Goal: Information Seeking & Learning: Find specific fact

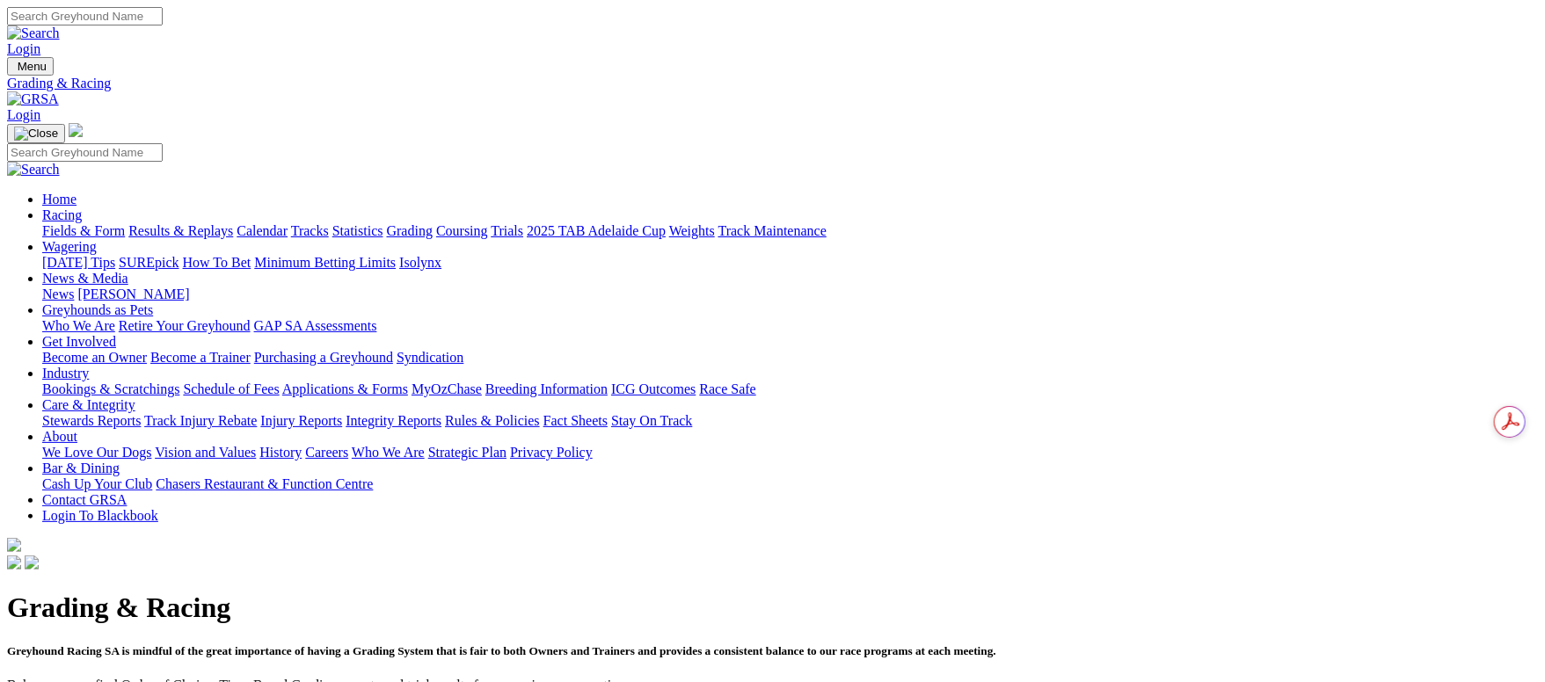
click at [125, 223] on link "Fields & Form" at bounding box center [83, 230] width 83 height 15
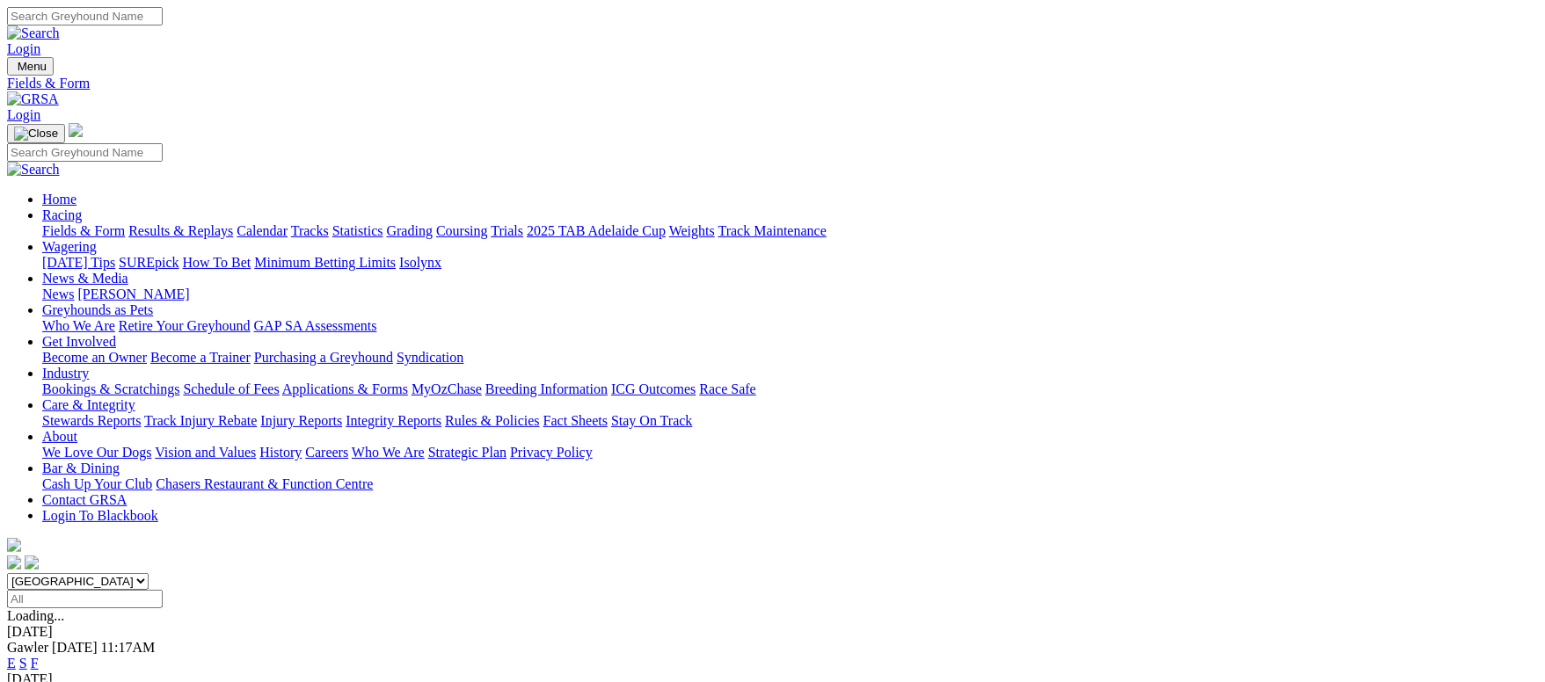
click at [39, 656] on link "F" at bounding box center [35, 663] width 8 height 15
click at [125, 223] on link "Fields & Form" at bounding box center [83, 230] width 83 height 15
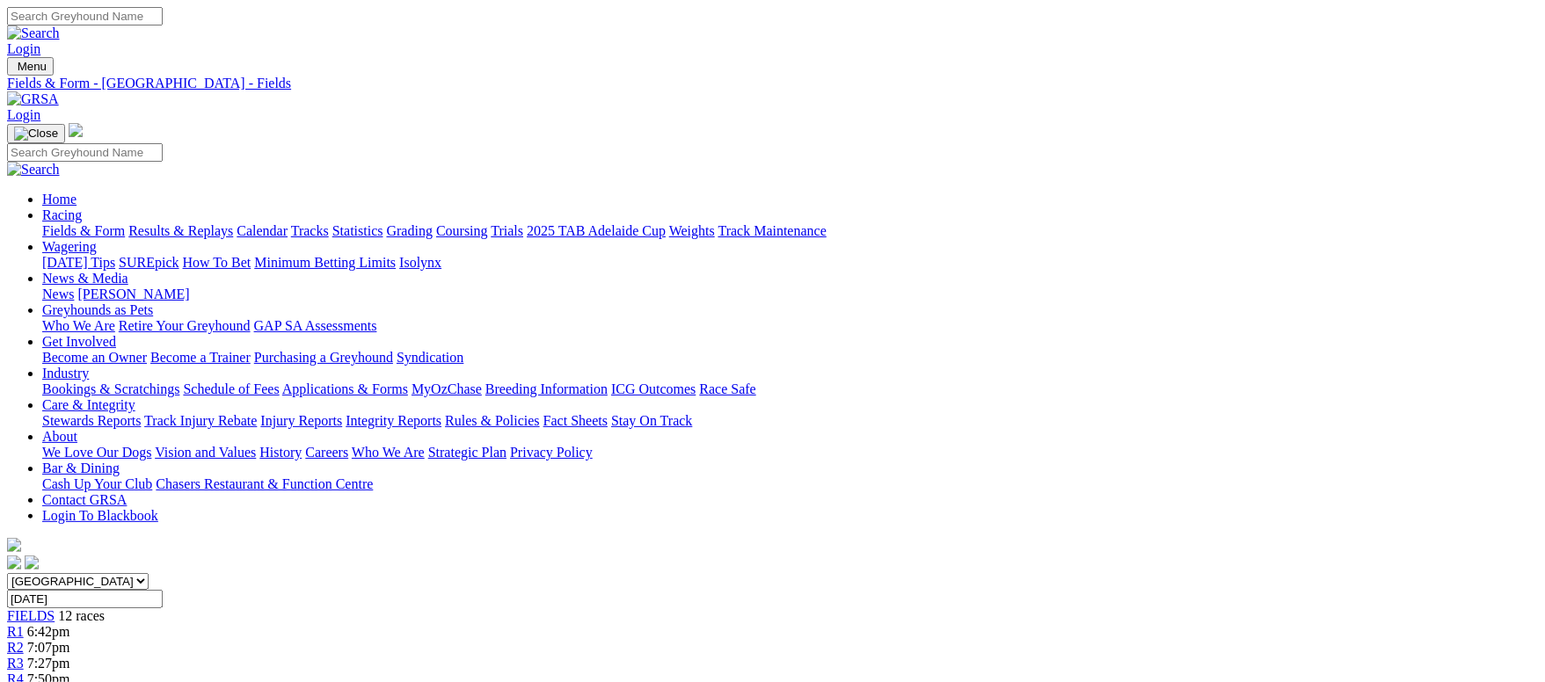
drag, startPoint x: 132, startPoint y: 136, endPoint x: 1272, endPoint y: 362, distance: 1162.5
click at [125, 223] on link "Fields & Form" at bounding box center [83, 230] width 83 height 15
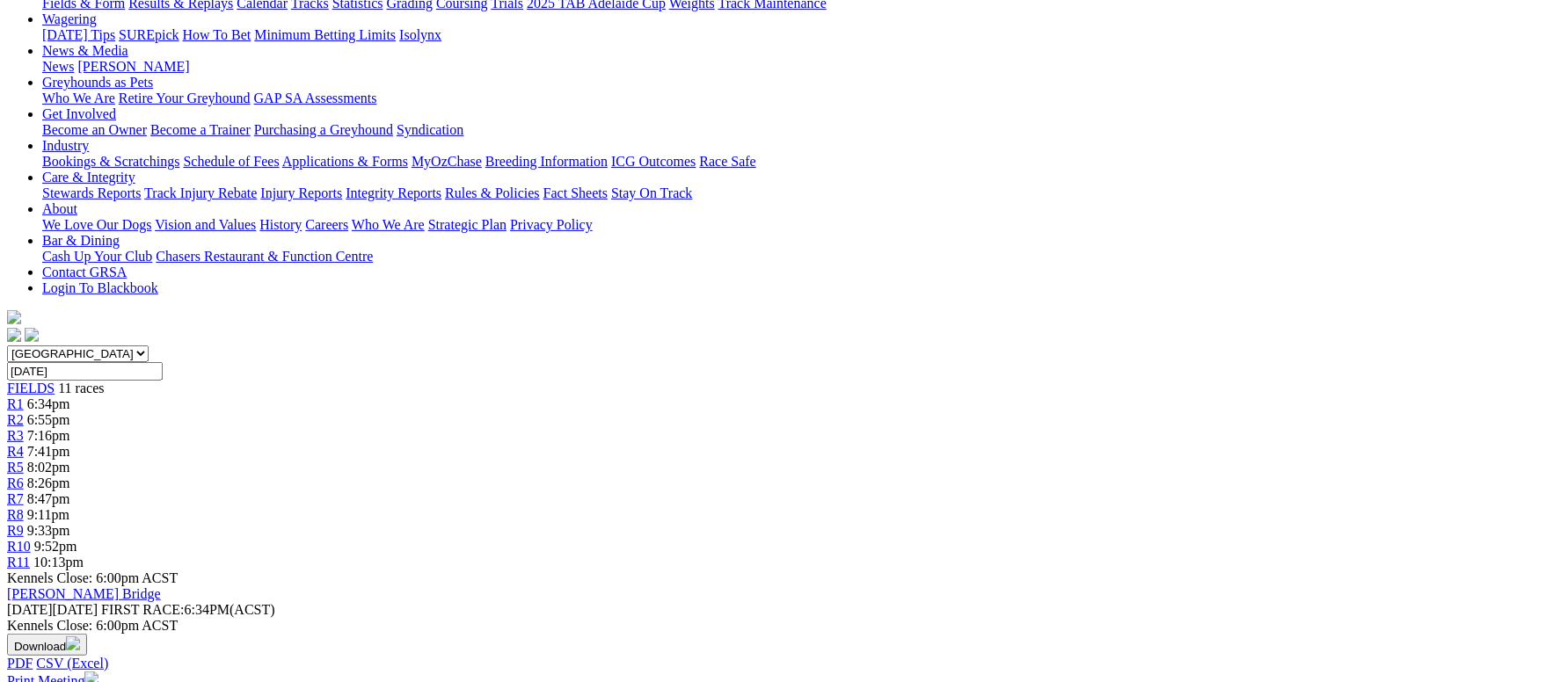
scroll to position [264, 0]
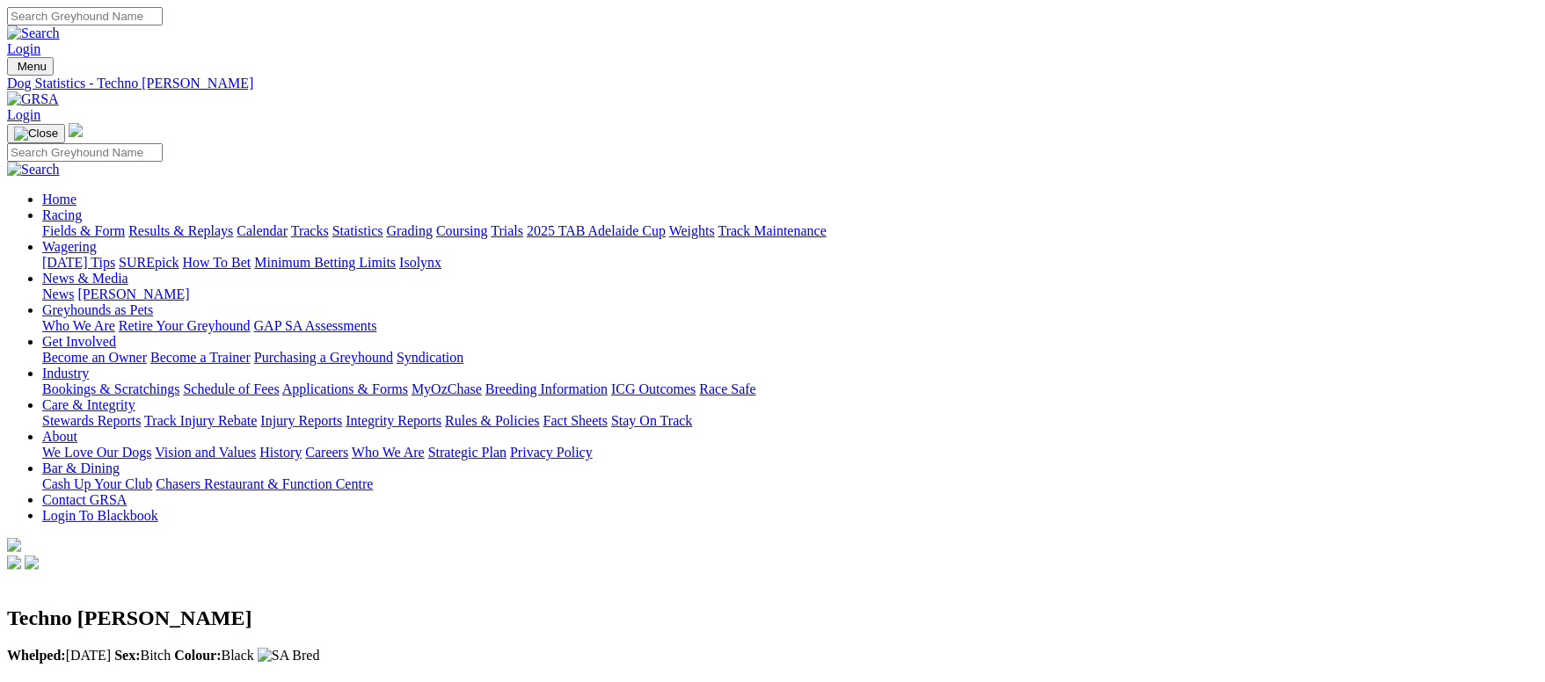
click at [125, 223] on link "Fields & Form" at bounding box center [83, 230] width 83 height 15
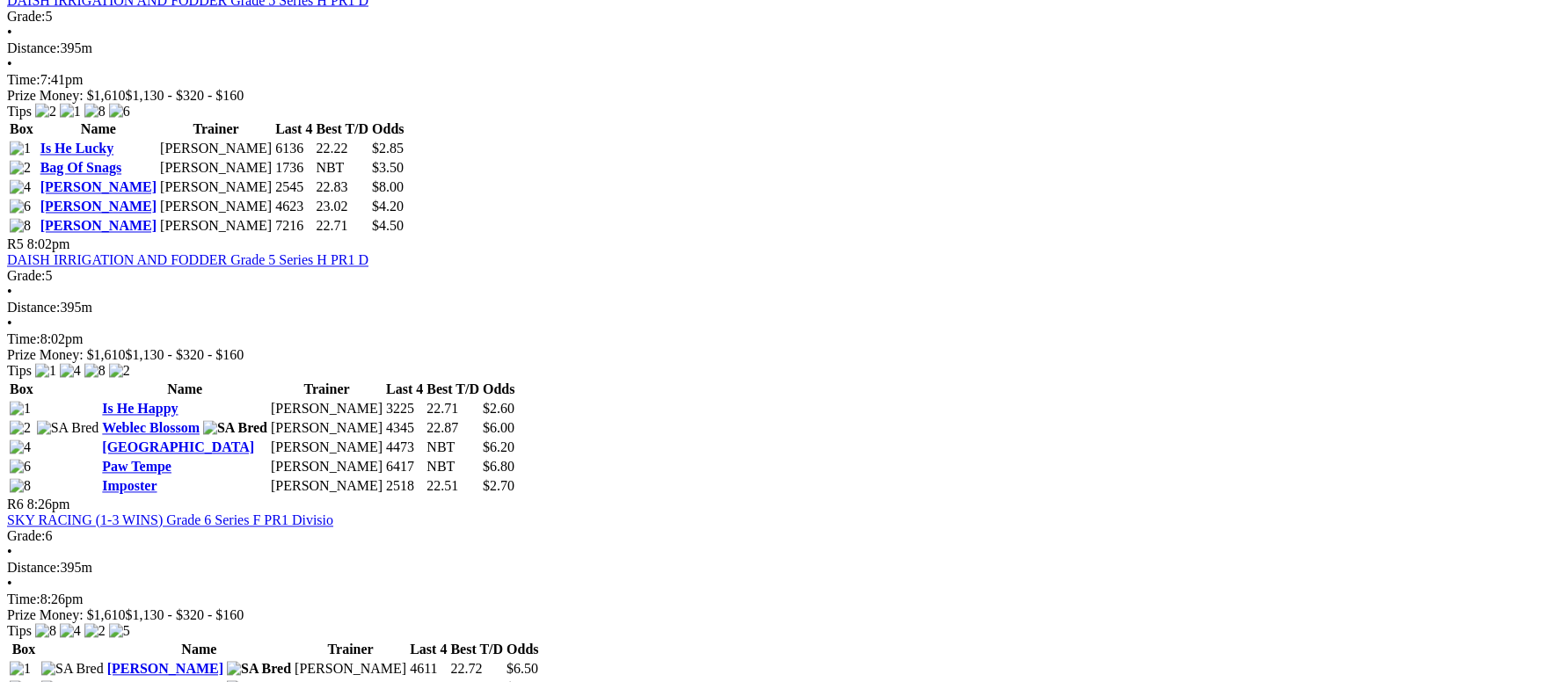
scroll to position [1714, 0]
